Goal: Task Accomplishment & Management: Use online tool/utility

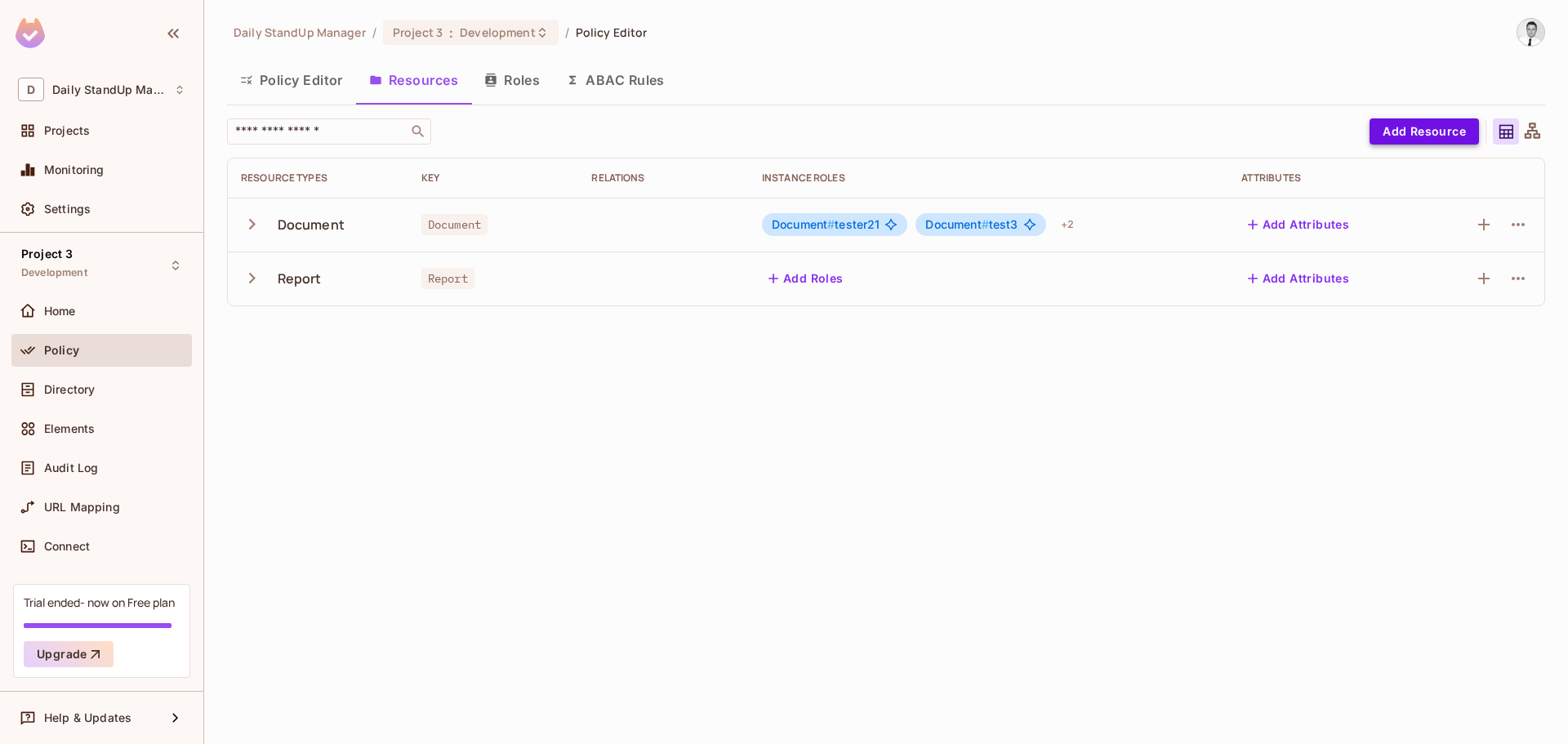
click at [1437, 131] on button "Add Resource" at bounding box center [1424, 131] width 109 height 26
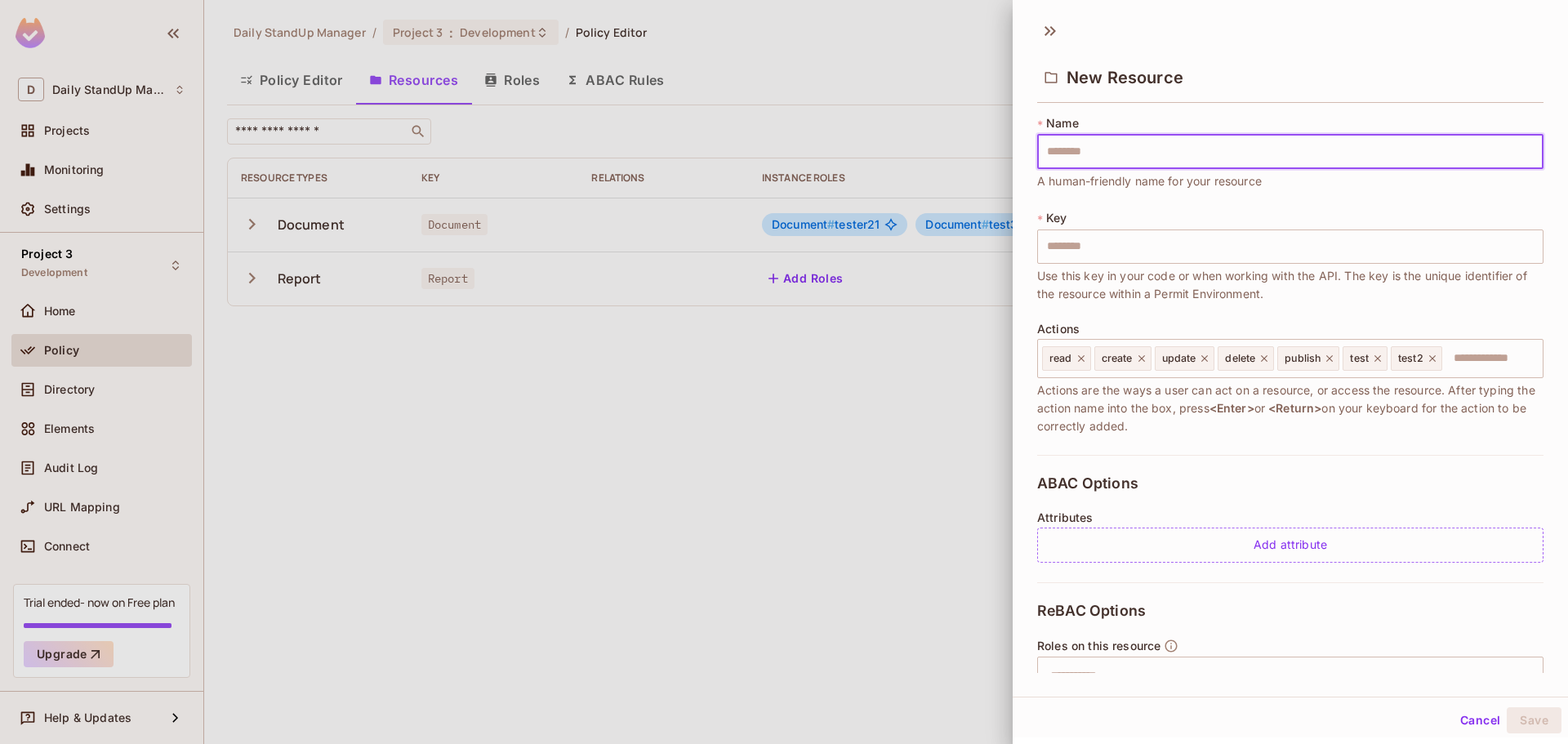
click at [1542, 21] on div "New Resource" at bounding box center [1290, 63] width 556 height 90
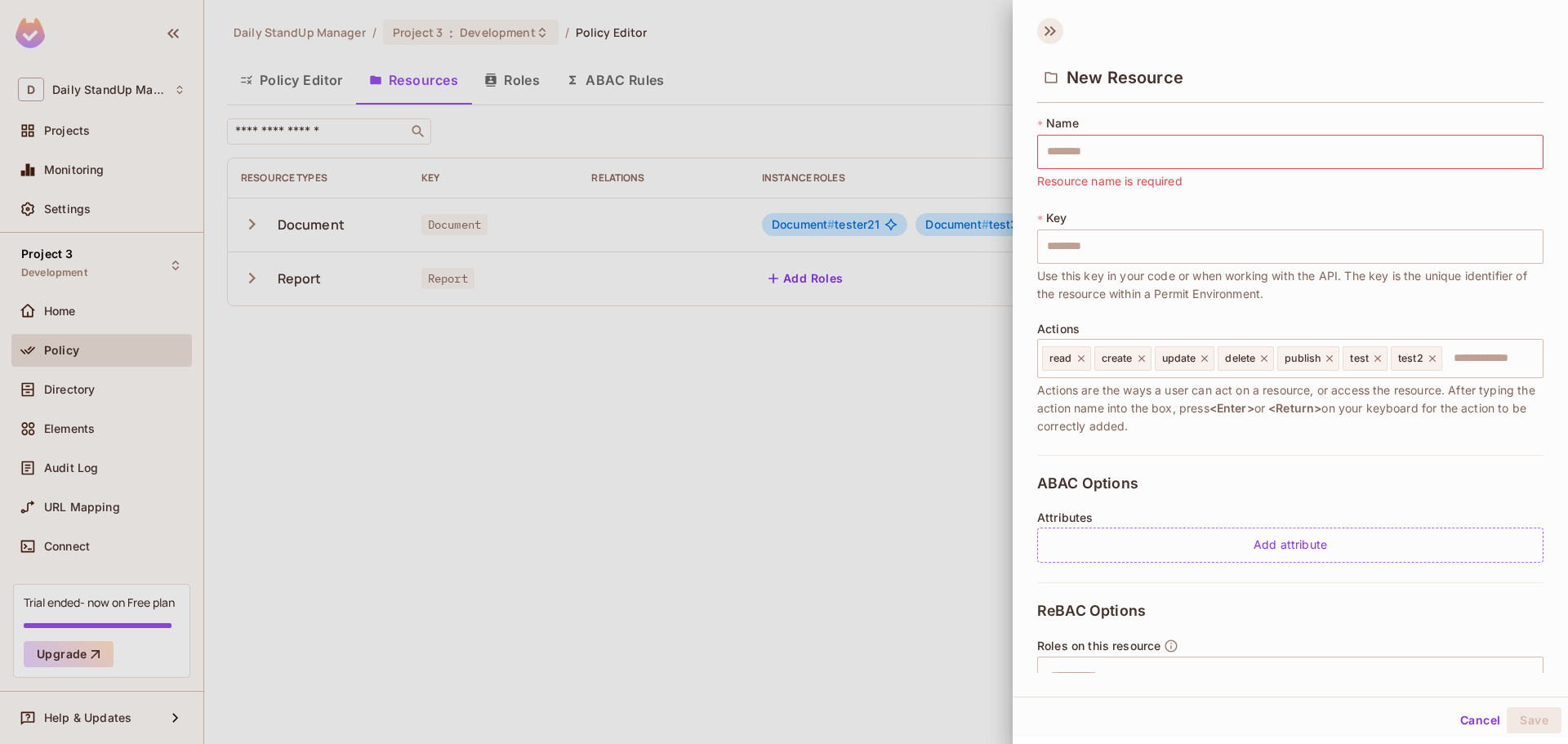
click at [1050, 33] on icon at bounding box center [1050, 31] width 26 height 26
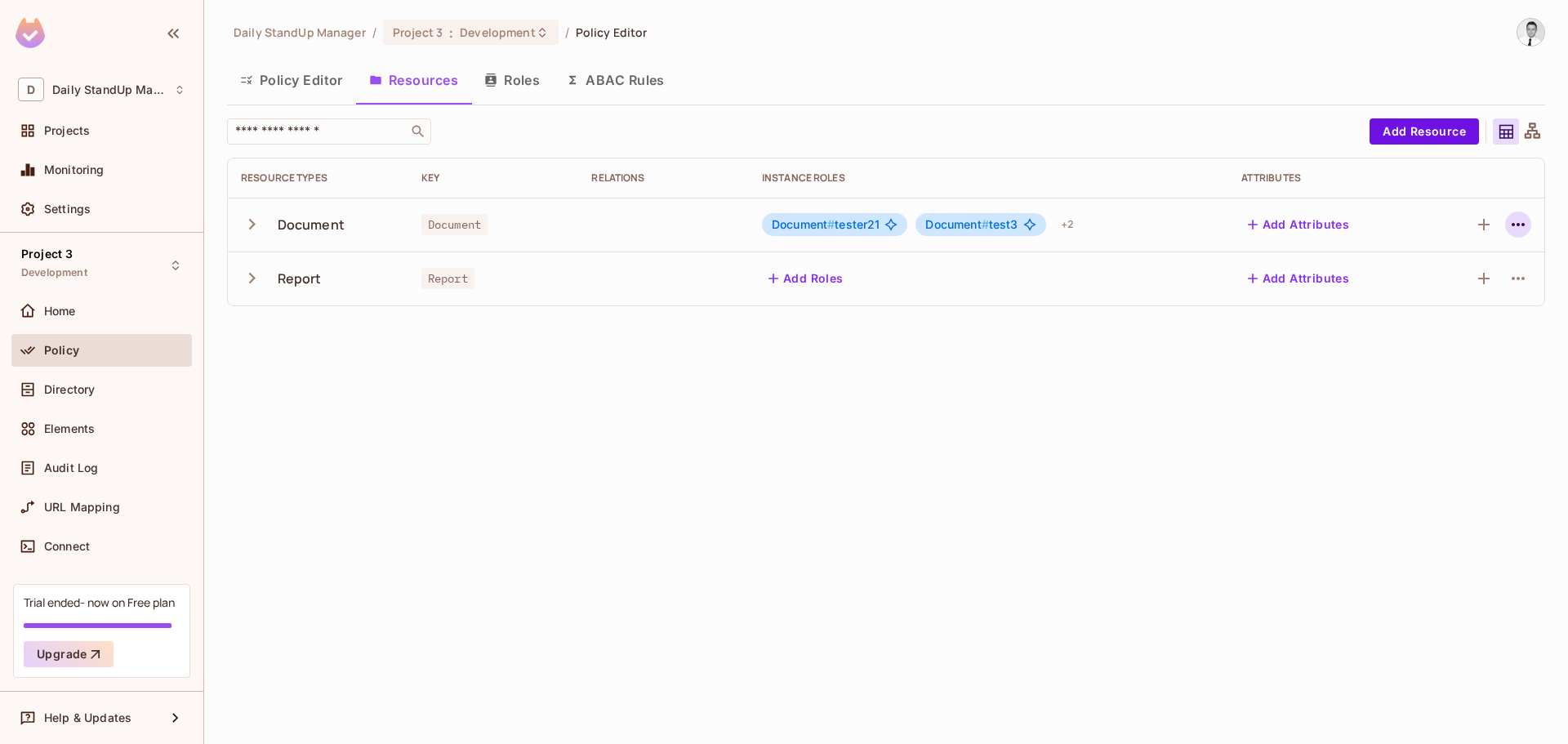
click at [1526, 214] on button "button" at bounding box center [1517, 224] width 26 height 26
click at [1452, 290] on div "Edit Resource" at bounding box center [1447, 289] width 77 height 16
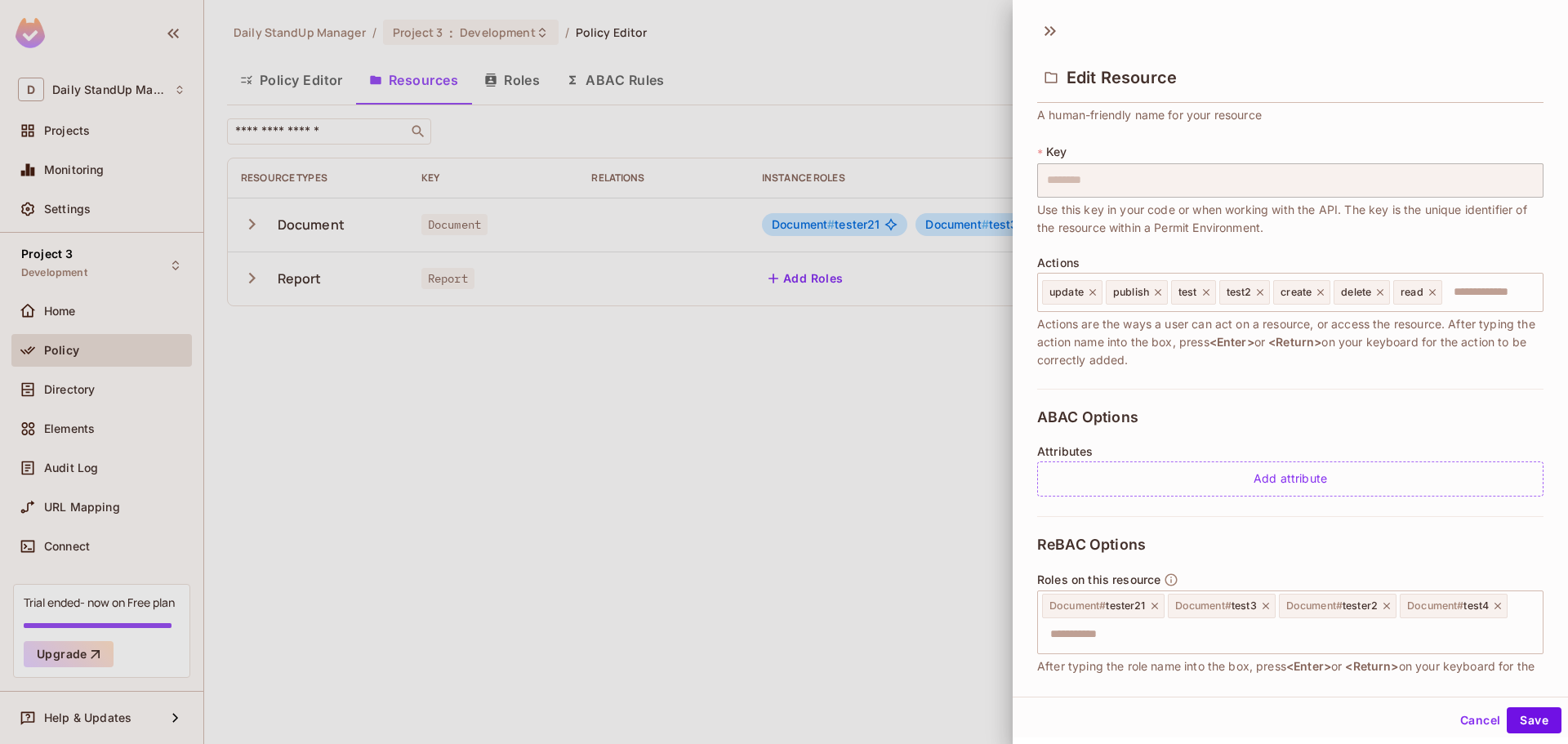
scroll to position [179, 0]
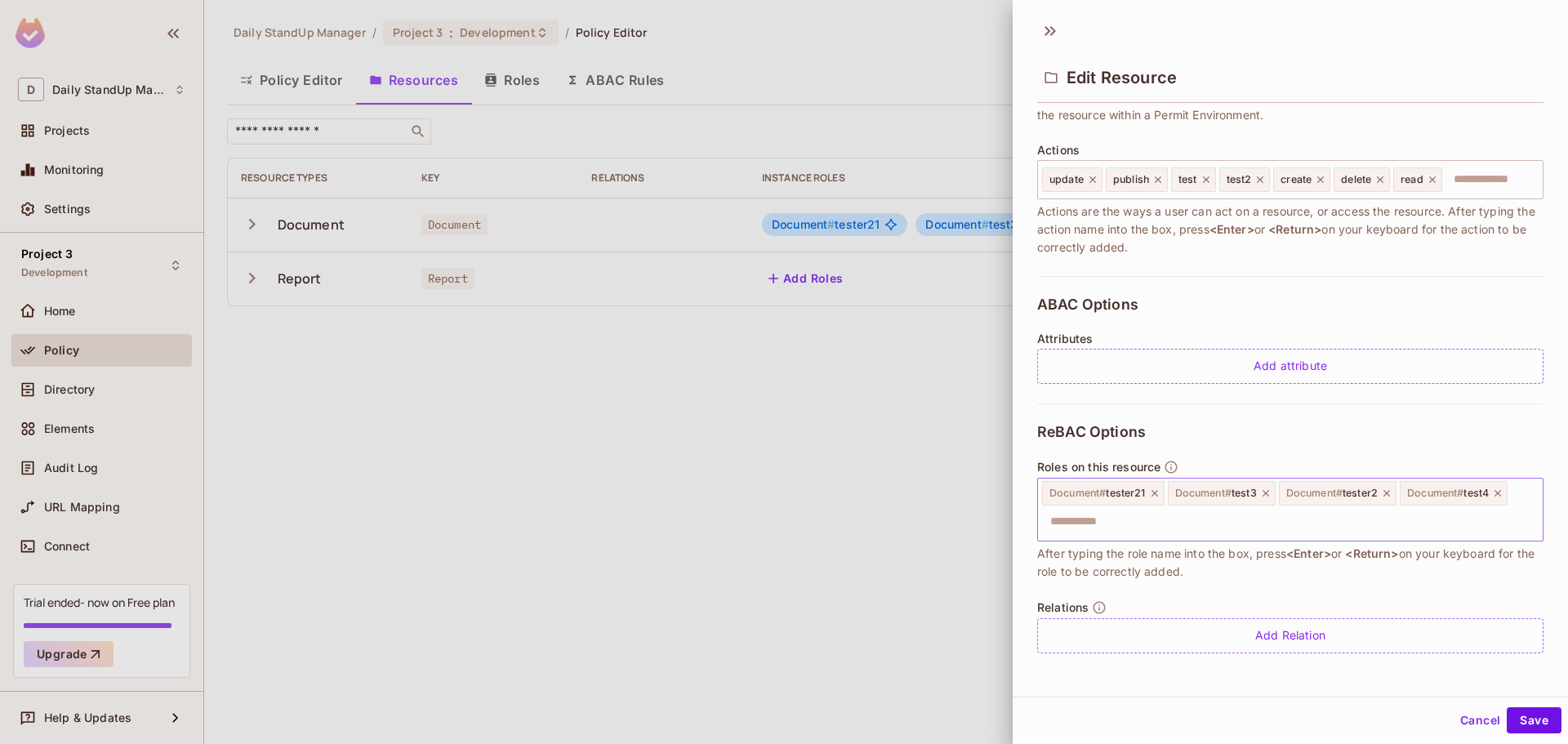
click at [1390, 513] on input "text" at bounding box center [1288, 522] width 495 height 33
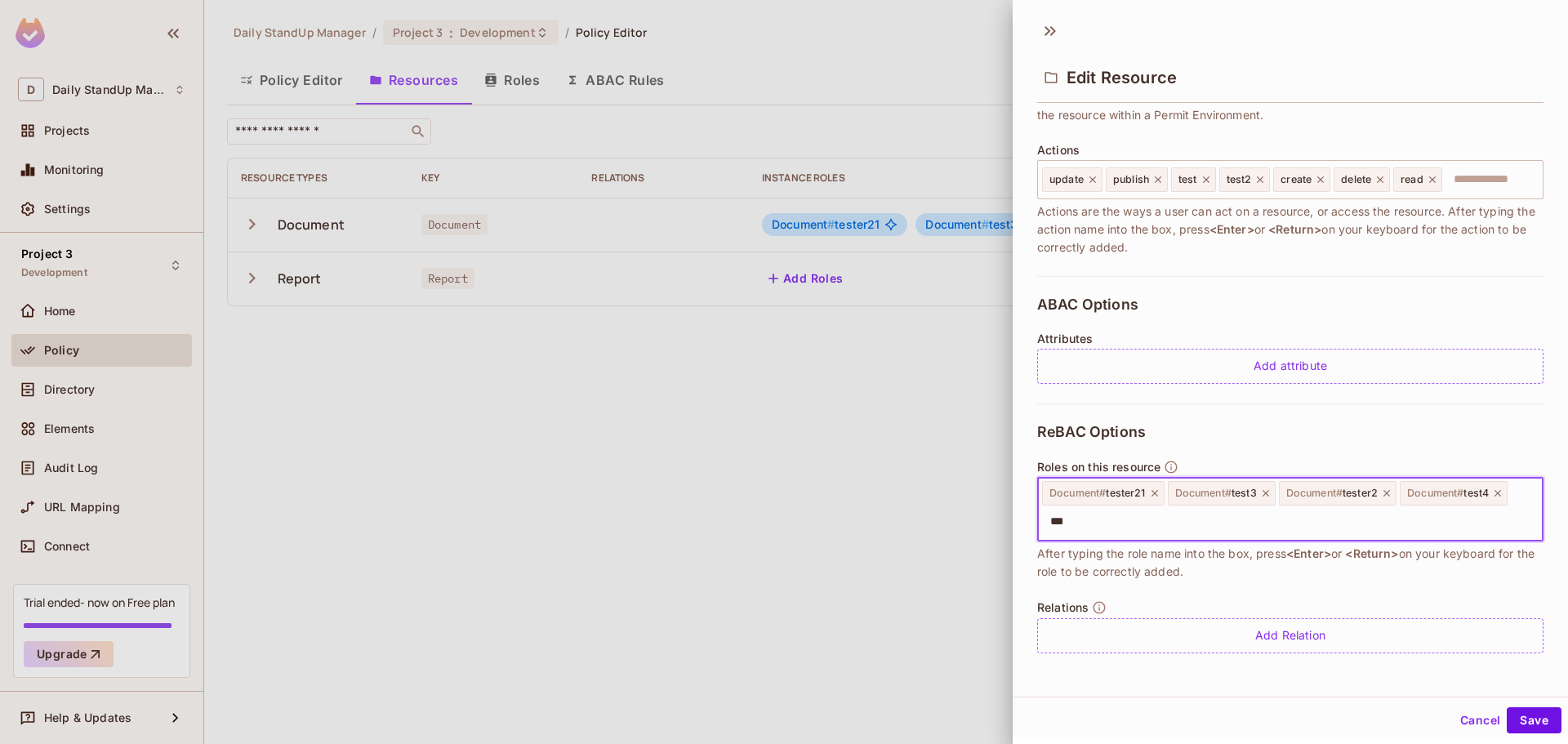
type input "****"
click at [1309, 405] on div "ReBAC Options Roles on this resource Document # tester21 Document # test3 Docum…" at bounding box center [1290, 538] width 506 height 270
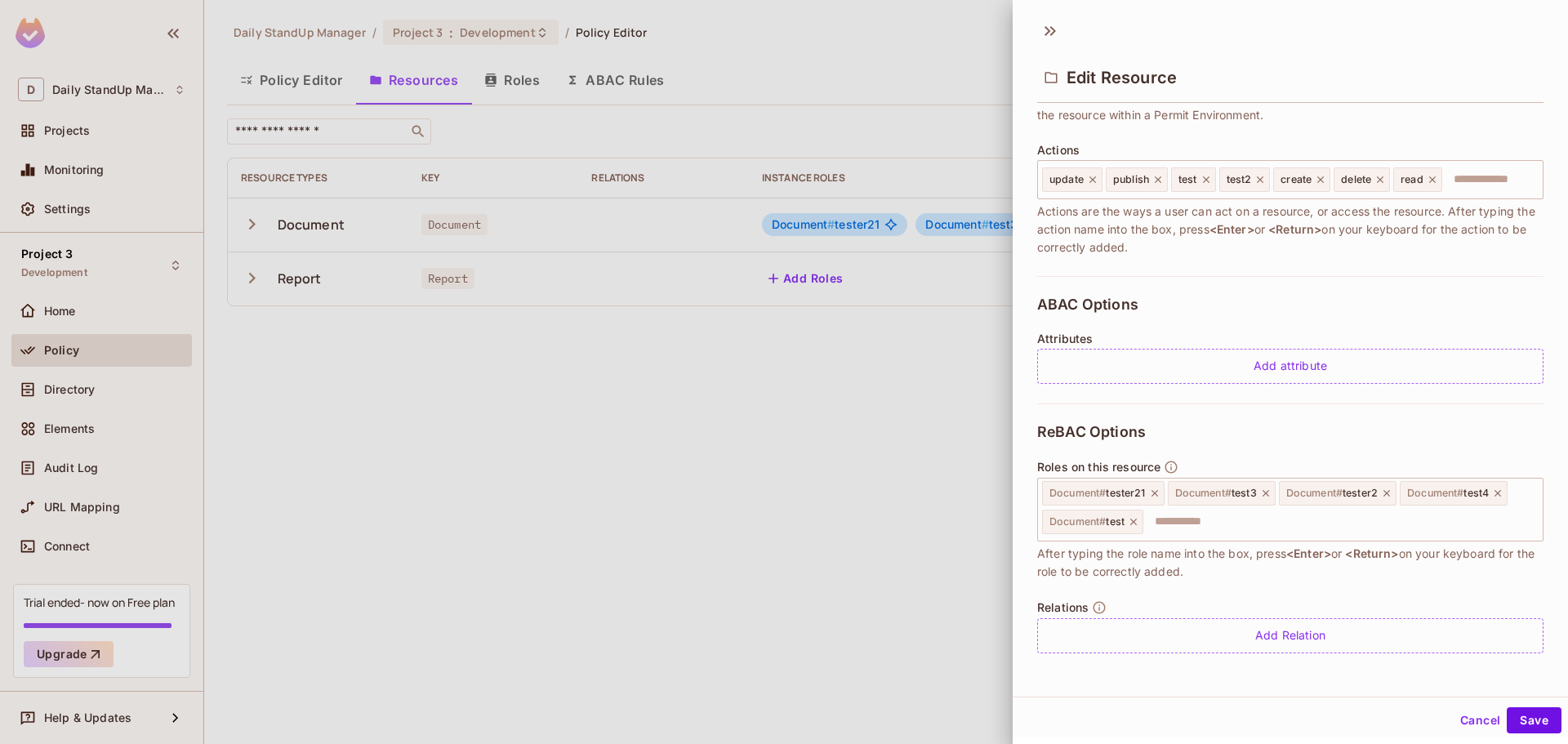
drag, startPoint x: 1382, startPoint y: 294, endPoint x: 1422, endPoint y: 392, distance: 105.8
click at [1381, 295] on div "ABAC Options Attributes Add attribute" at bounding box center [1290, 340] width 506 height 128
click at [1466, 708] on button "Cancel" at bounding box center [1479, 720] width 53 height 26
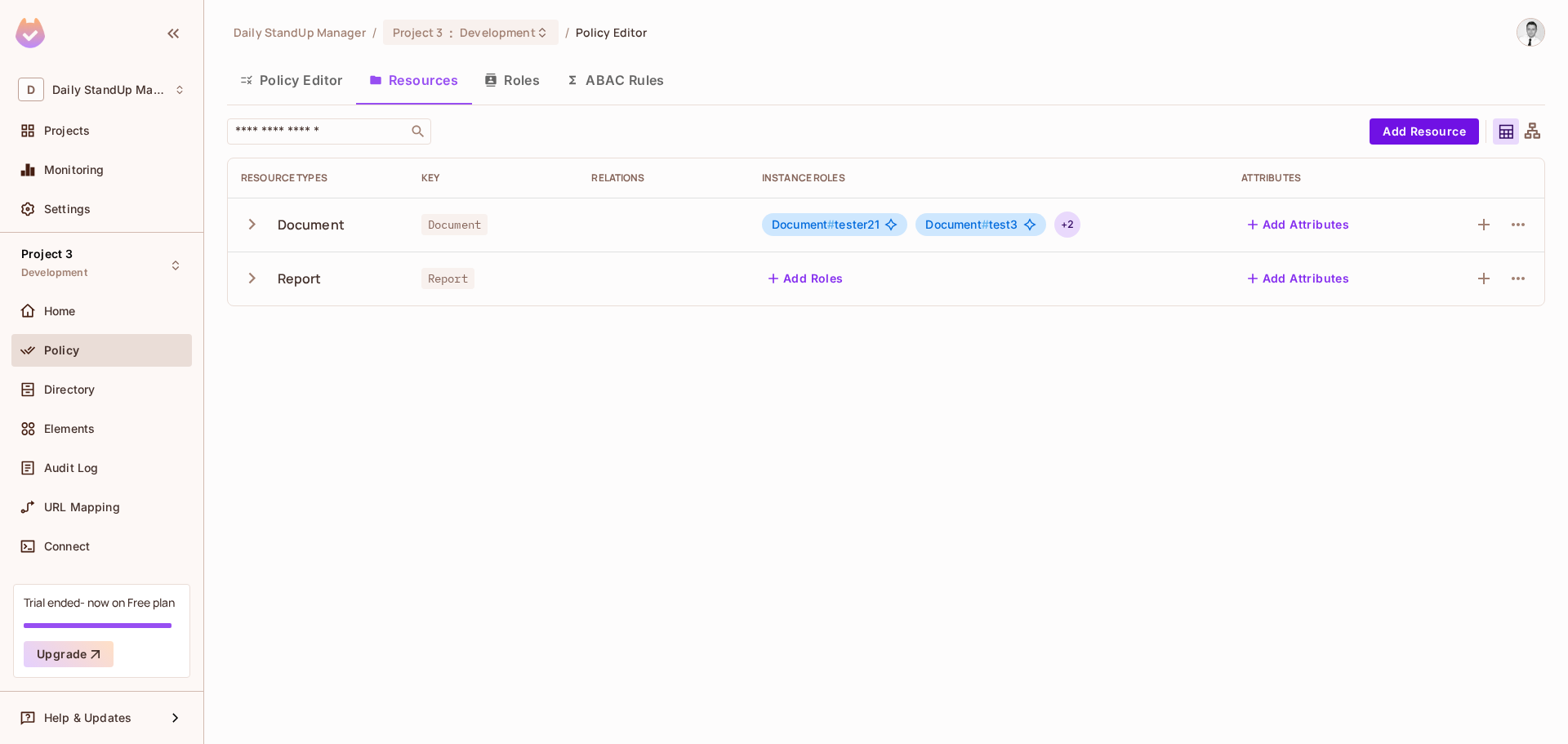
click at [1076, 221] on div "+ 2" at bounding box center [1066, 224] width 26 height 26
click at [1107, 178] on div at bounding box center [784, 372] width 1568 height 744
click at [818, 276] on button "Add Roles" at bounding box center [806, 278] width 88 height 26
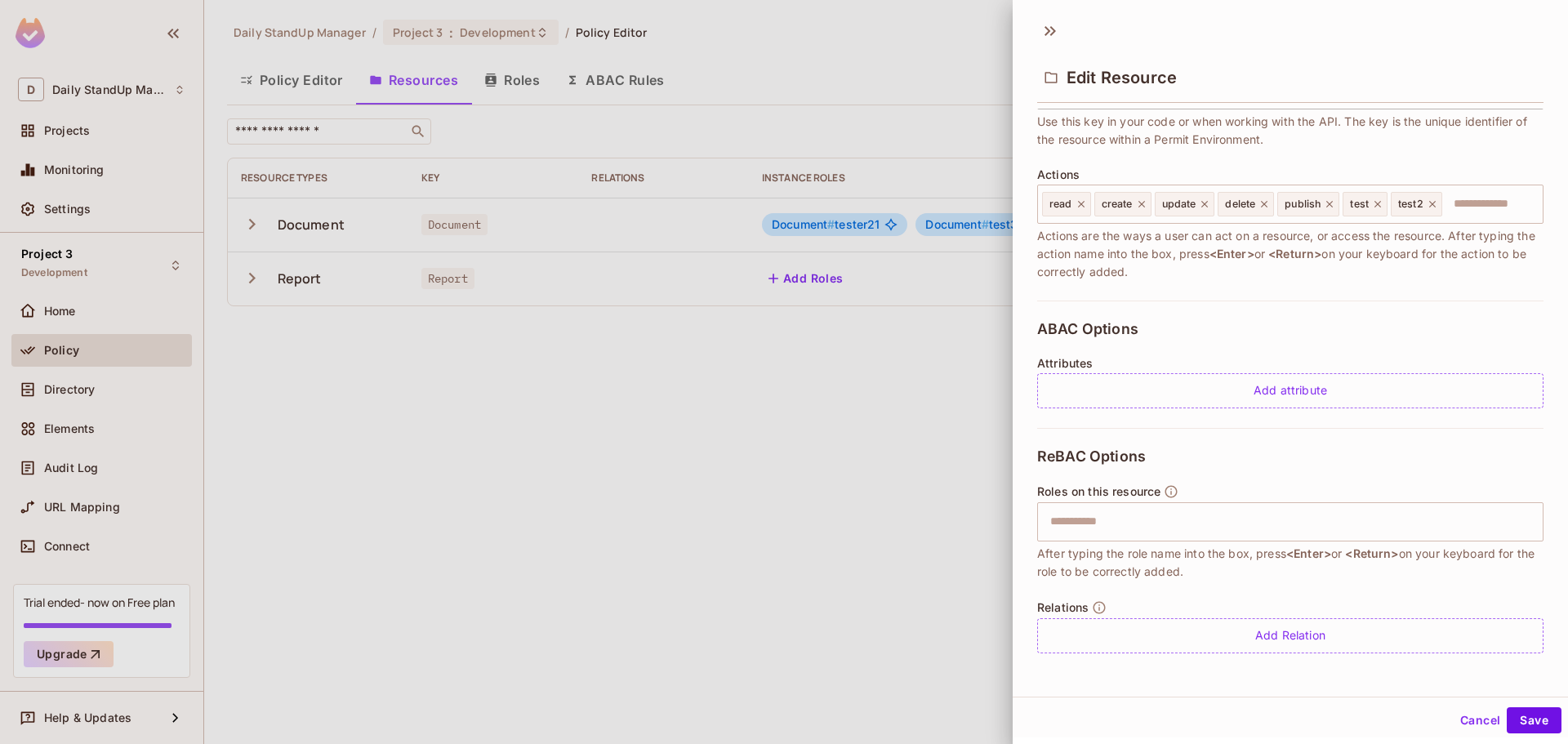
scroll to position [3, 0]
click at [1162, 538] on div "​" at bounding box center [1290, 519] width 506 height 39
click at [1274, 479] on div "ReBAC Options Roles on this resource ​ After typing the role name into the box,…" at bounding box center [1290, 547] width 506 height 245
click at [1459, 714] on button "Cancel" at bounding box center [1479, 717] width 53 height 26
